Goal: Task Accomplishment & Management: Use online tool/utility

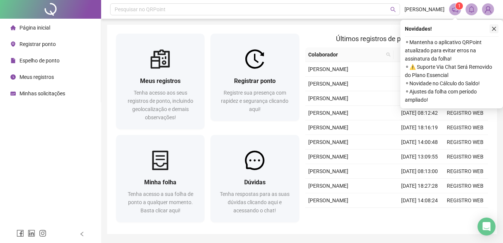
click at [494, 28] on icon "close" at bounding box center [493, 28] width 5 height 5
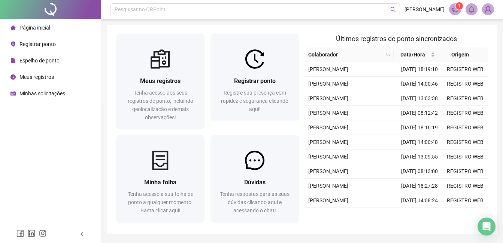
click at [43, 234] on icon "instagram" at bounding box center [42, 233] width 7 height 7
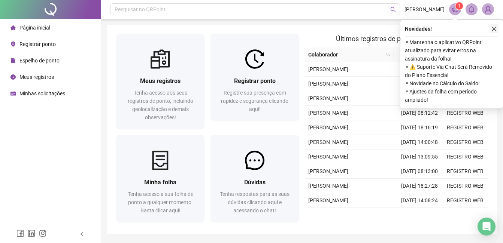
click at [495, 29] on icon "close" at bounding box center [493, 28] width 5 height 5
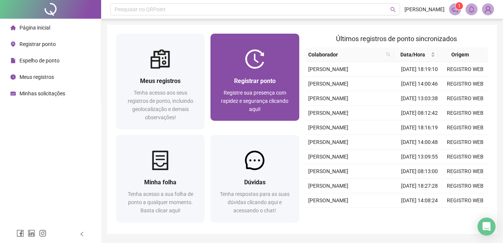
click at [241, 60] on div at bounding box center [254, 58] width 88 height 19
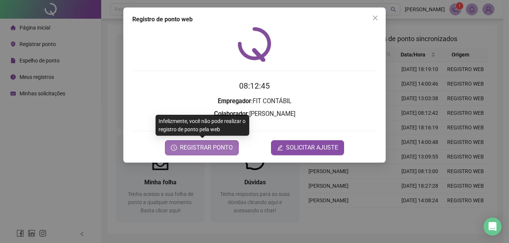
click at [208, 151] on span "REGISTRAR PONTO" at bounding box center [206, 147] width 53 height 9
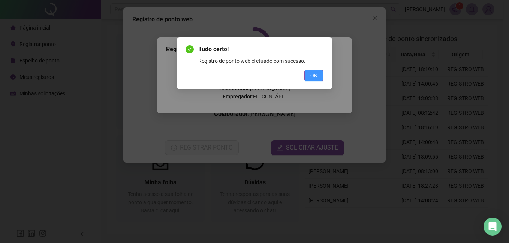
click at [309, 71] on button "OK" at bounding box center [313, 76] width 19 height 12
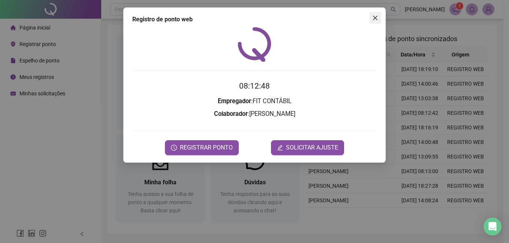
click at [374, 16] on icon "close" at bounding box center [375, 18] width 6 height 6
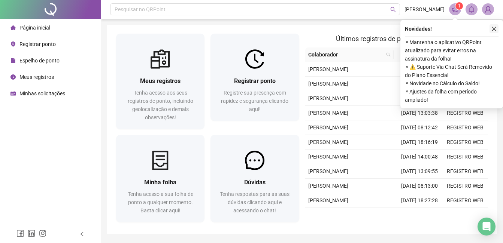
click at [494, 27] on icon "close" at bounding box center [493, 28] width 5 height 5
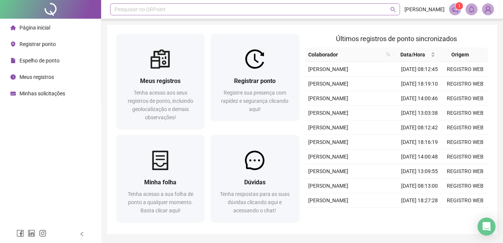
click at [120, 9] on div "Pesquisar no QRPoint" at bounding box center [255, 9] width 290 height 12
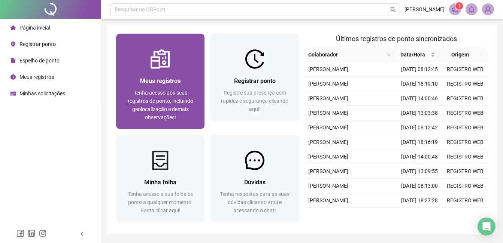
drag, startPoint x: 127, startPoint y: 23, endPoint x: 133, endPoint y: 46, distance: 24.0
click at [132, 43] on div "Pesquisar no QRPoint MIKAEL COSTA 1 Meus registros Tenha acesso aos seus regist…" at bounding box center [302, 133] width 402 height 267
